Goal: Check status

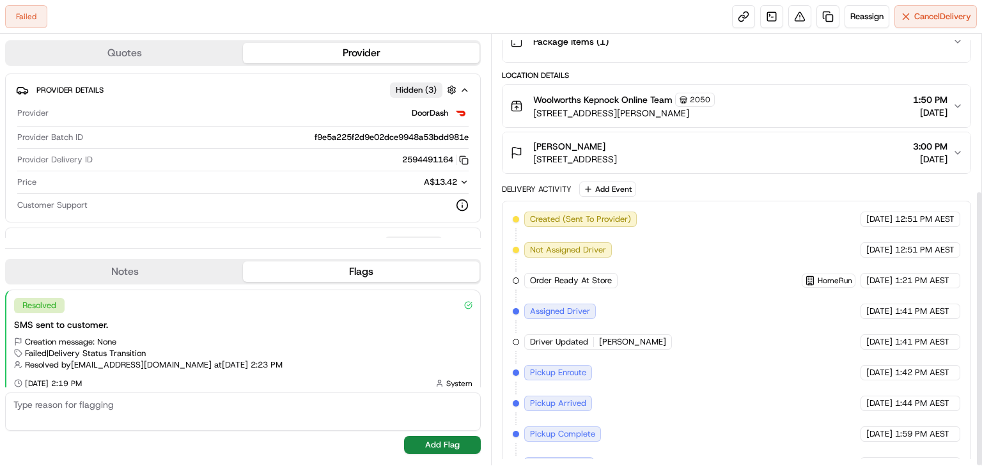
scroll to position [243, 0]
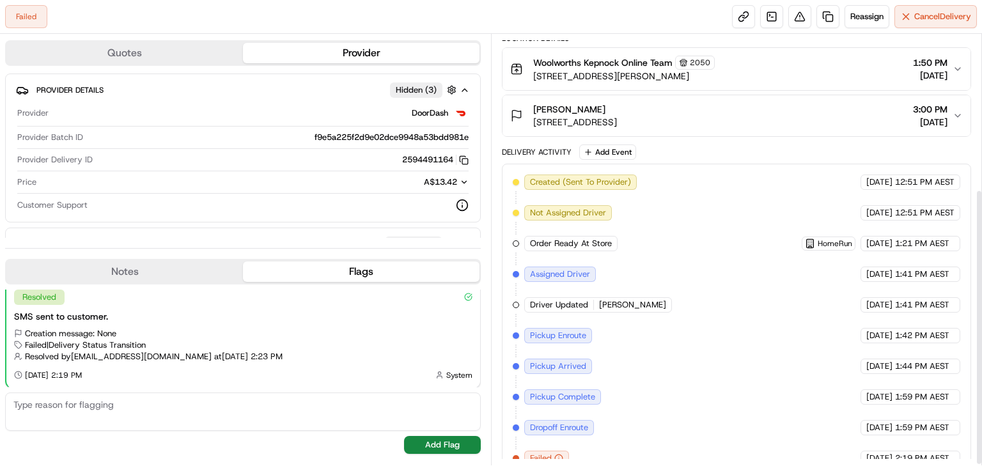
scroll to position [243, 0]
